Goal: Transaction & Acquisition: Purchase product/service

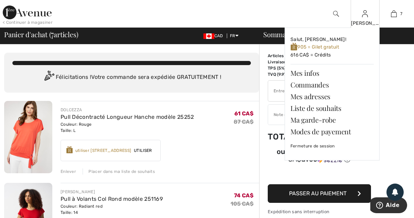
click at [368, 23] on div "[PERSON_NAME]" at bounding box center [365, 23] width 28 height 7
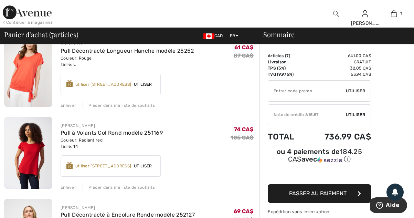
scroll to position [66, 0]
click at [147, 107] on div "Placer dans ma liste de souhaits" at bounding box center [119, 105] width 72 height 6
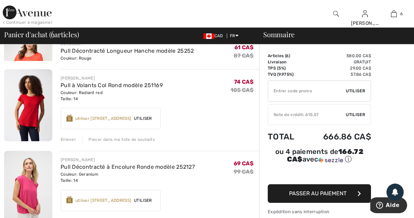
scroll to position [57, 0]
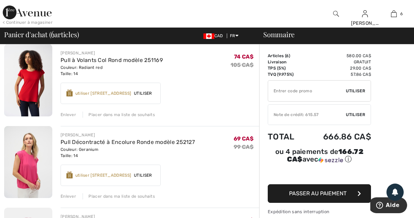
click at [146, 198] on div "Placer dans ma liste de souhaits" at bounding box center [119, 196] width 72 height 6
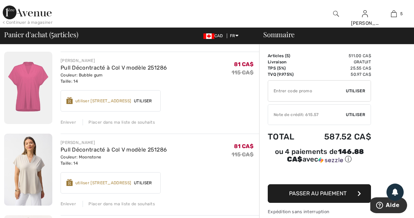
scroll to position [131, 0]
click at [143, 206] on div "Placer dans ma liste de souhaits" at bounding box center [119, 203] width 72 height 6
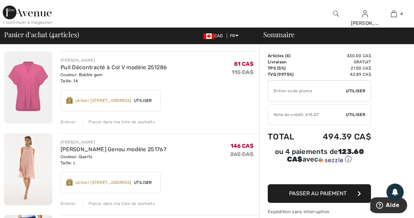
click at [129, 206] on div "Placer dans ma liste de souhaits" at bounding box center [119, 203] width 72 height 6
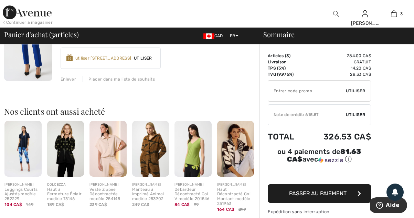
scroll to position [255, 0]
click at [154, 159] on img at bounding box center [150, 148] width 37 height 55
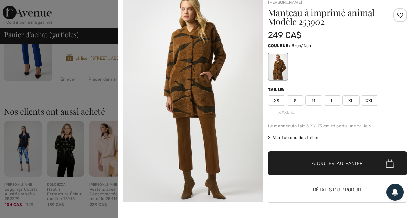
scroll to position [0, 0]
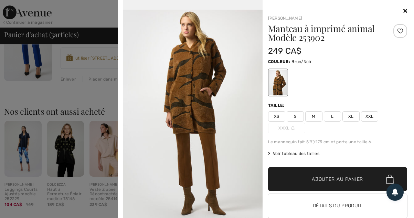
click at [403, 9] on icon at bounding box center [405, 11] width 4 height 6
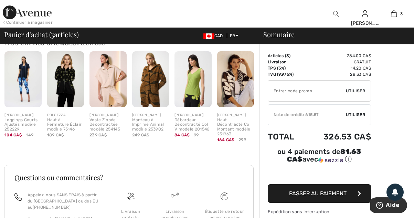
scroll to position [325, 0]
click at [243, 83] on img at bounding box center [235, 78] width 37 height 55
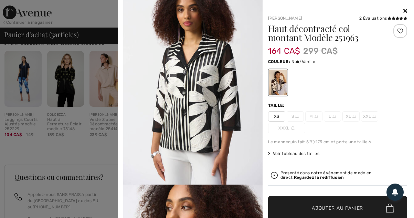
scroll to position [233, 0]
click at [403, 10] on icon at bounding box center [405, 11] width 4 height 6
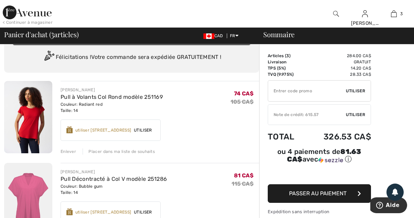
scroll to position [20, 0]
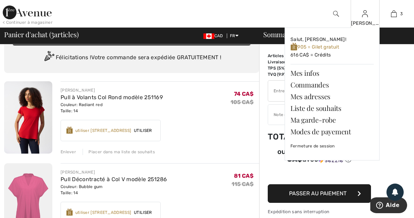
click at [370, 23] on div "[PERSON_NAME]" at bounding box center [365, 23] width 28 height 7
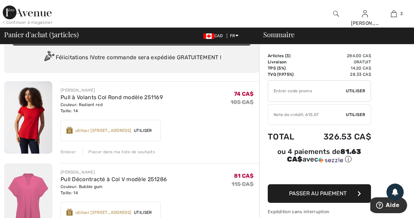
click at [357, 116] on span "Utiliser" at bounding box center [355, 114] width 19 height 6
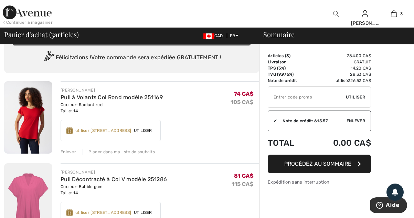
click at [349, 165] on span "Procédez au sommaire" at bounding box center [317, 163] width 67 height 7
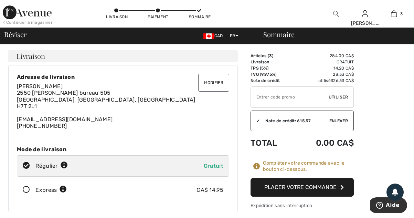
click at [220, 85] on button "Modifier" at bounding box center [213, 83] width 31 height 18
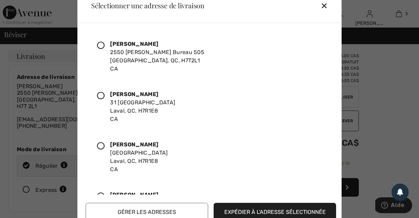
click at [100, 146] on icon at bounding box center [101, 146] width 8 height 8
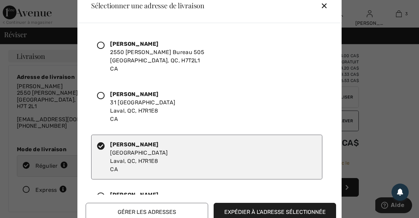
click at [289, 213] on button "Expédier à l'adresse sélectionnée" at bounding box center [275, 212] width 122 height 19
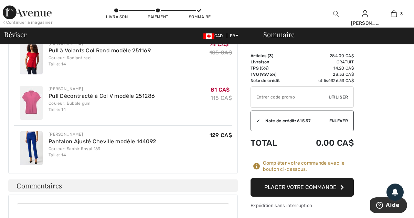
scroll to position [291, 0]
click at [339, 187] on button "Placer votre commande" at bounding box center [301, 187] width 103 height 19
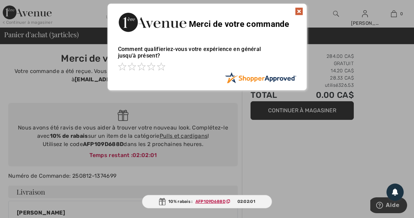
click at [299, 12] on img at bounding box center [299, 11] width 8 height 8
